Goal: Task Accomplishment & Management: Use online tool/utility

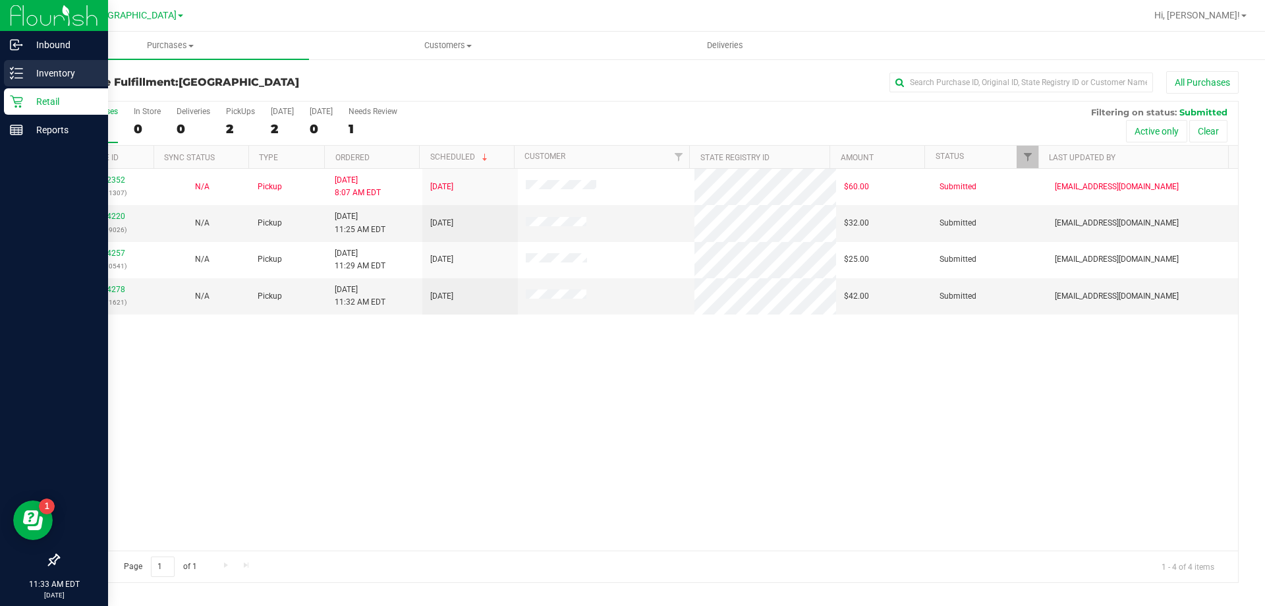
click at [55, 73] on p "Inventory" at bounding box center [62, 73] width 79 height 16
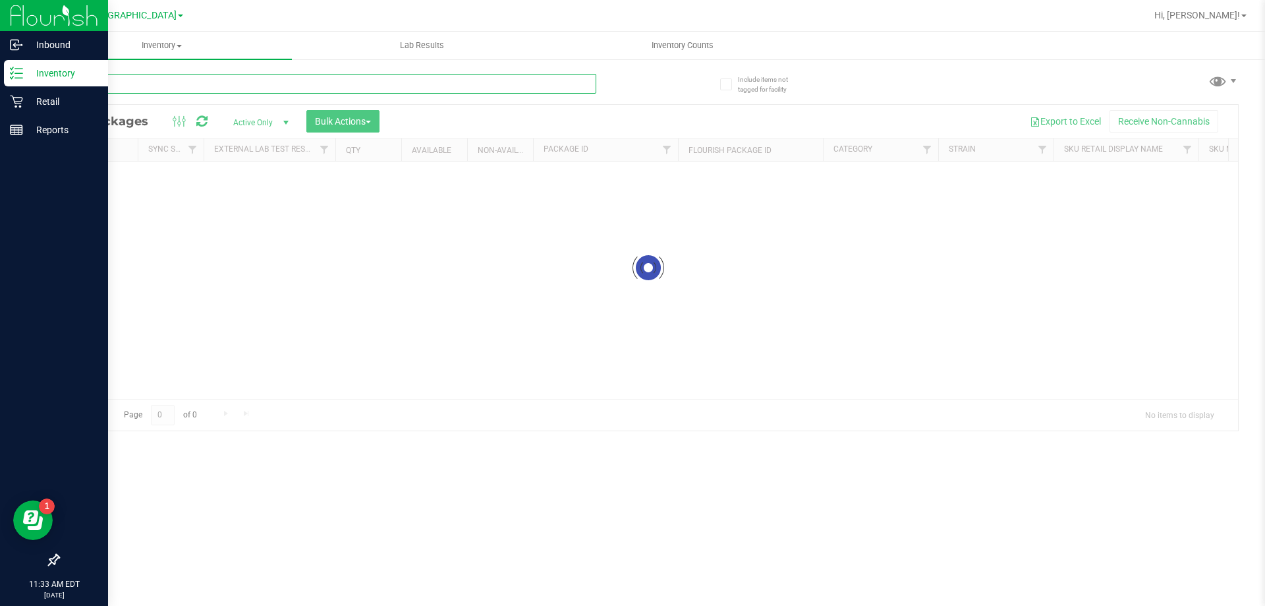
click at [235, 88] on input "text" at bounding box center [327, 84] width 538 height 20
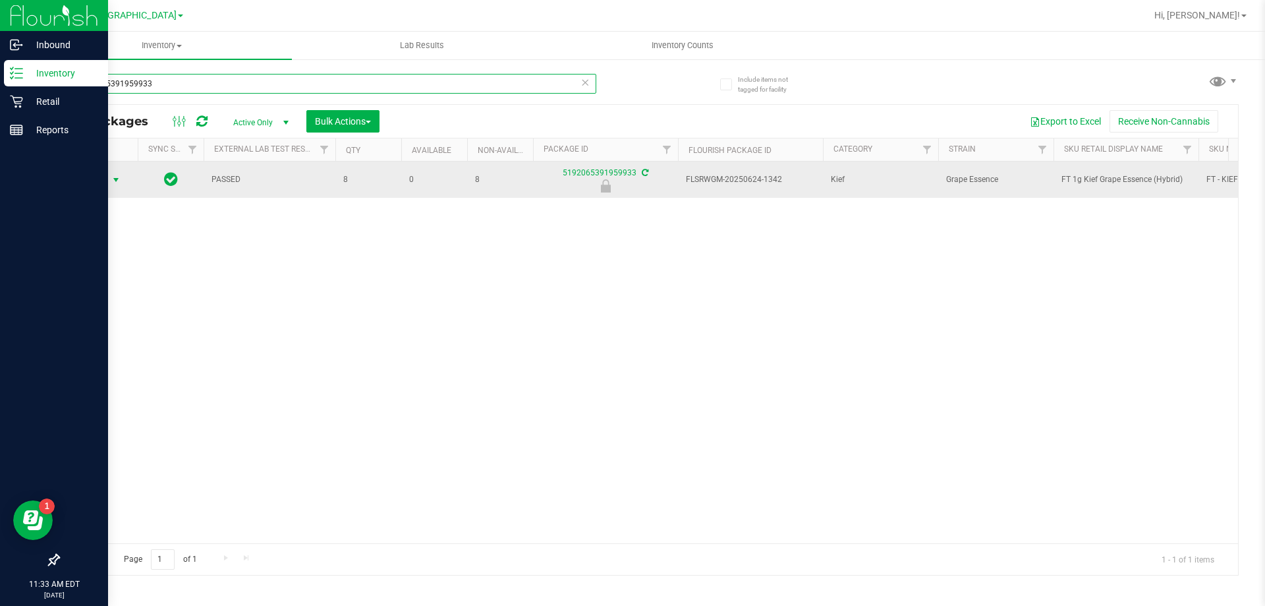
type input "5192065391959933"
click at [116, 183] on span "select" at bounding box center [116, 180] width 11 height 11
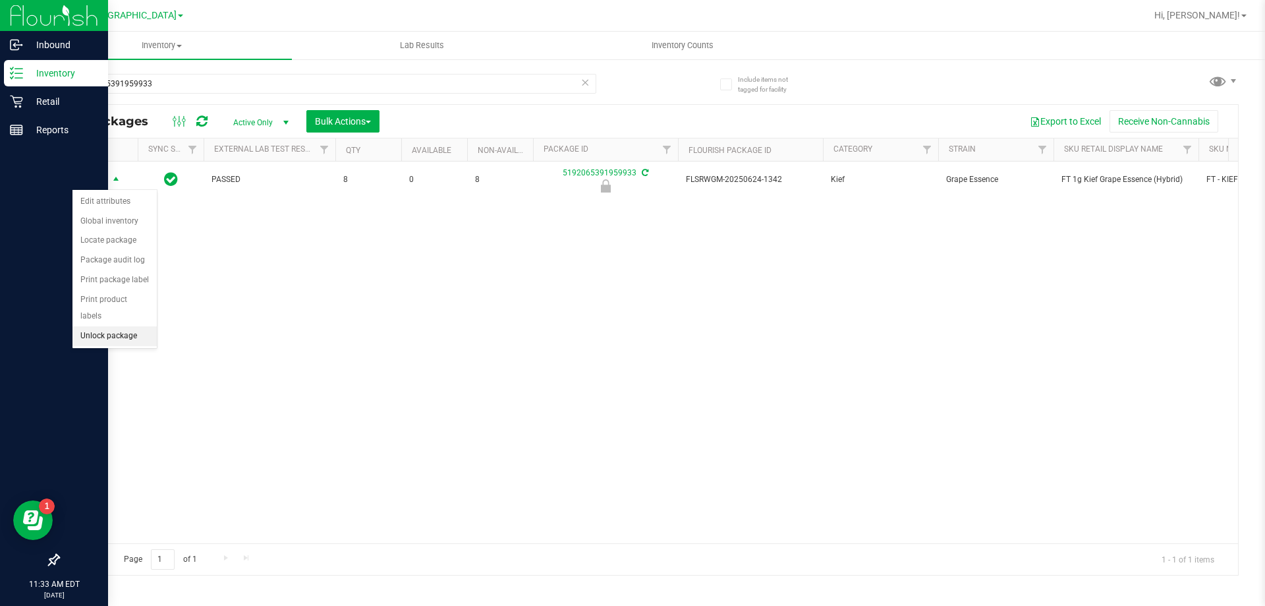
click at [127, 326] on li "Unlock package" at bounding box center [114, 336] width 84 height 20
